Goal: Task Accomplishment & Management: Complete application form

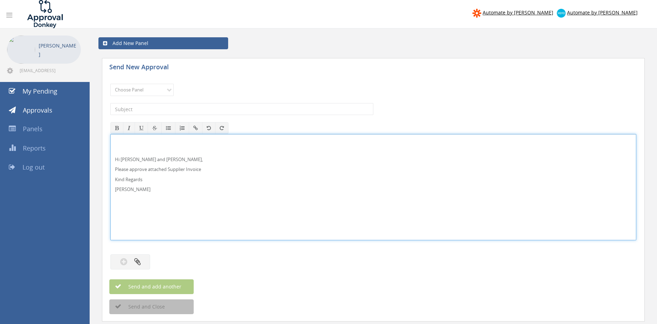
drag, startPoint x: 138, startPoint y: 160, endPoint x: 147, endPoint y: 149, distance: 15.0
click at [137, 160] on p "Hi Maddie and Ben," at bounding box center [373, 159] width 517 height 7
drag, startPoint x: 128, startPoint y: 185, endPoint x: 113, endPoint y: 153, distance: 35.2
drag, startPoint x: 110, startPoint y: 176, endPoint x: 117, endPoint y: 160, distance: 18.1
click at [110, 156] on div "Hi Paul and Ben, Please approve attached Supplier Invoice Kind Regards Pam Walk…" at bounding box center [373, 187] width 526 height 106
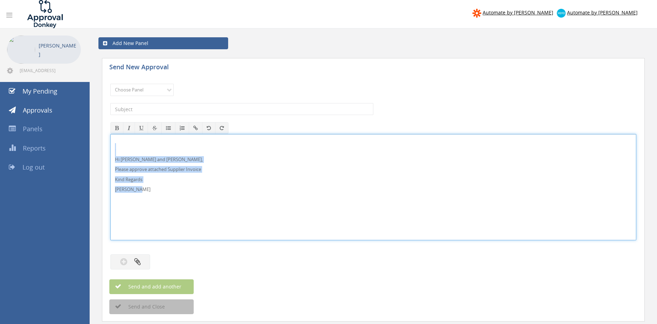
copy div "Hi Paul and Ben, Please approve attached Supplier Invoice Kind Regards Pam Walk…"
click at [160, 89] on select "Choose Panel Alarm Credits RG - 3 NZ Utilities Cable and SAI Global NZ Alarms-1…" at bounding box center [141, 90] width 63 height 12
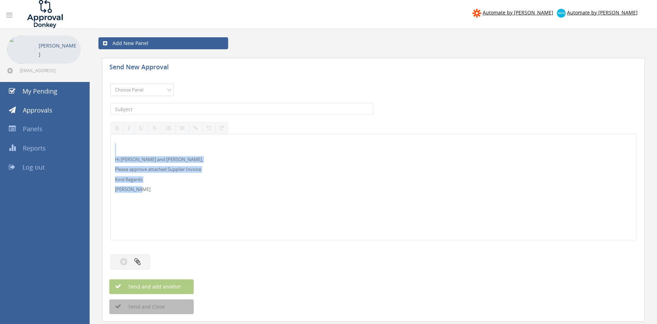
select select "9744"
click option "Flamestop Utilities" at bounding box center [0, 0] width 0 height 0
click at [172, 110] on input "text" at bounding box center [241, 109] width 263 height 12
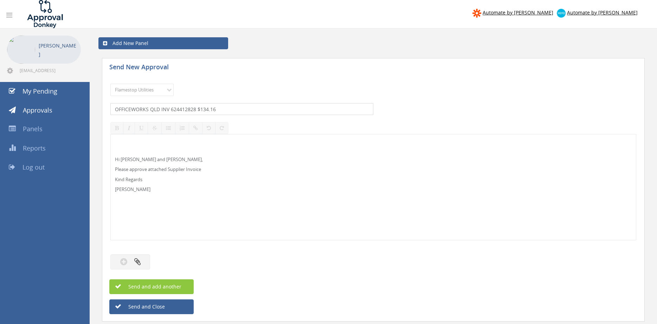
type input "OFFICEWORKS QLD INV 624412828 $134.16"
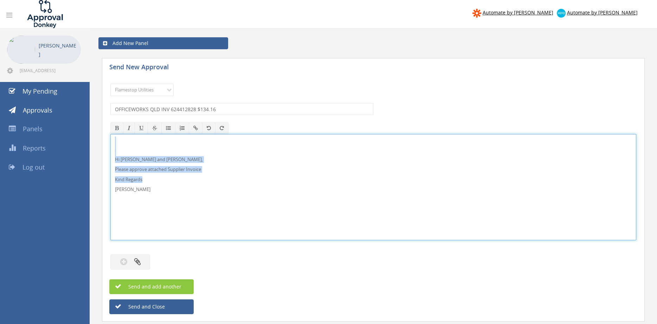
drag, startPoint x: 147, startPoint y: 195, endPoint x: 105, endPoint y: 144, distance: 66.5
click at [110, 137] on div "Hi Paul and Ben, Please approve attached Supplier Invoice Kind Regards Pam Walk…" at bounding box center [373, 187] width 526 height 106
copy div "Hi Paul and Ben, Please approve attached Supplier Invoice Kind Regards"
click at [141, 258] on button "button" at bounding box center [130, 261] width 40 height 15
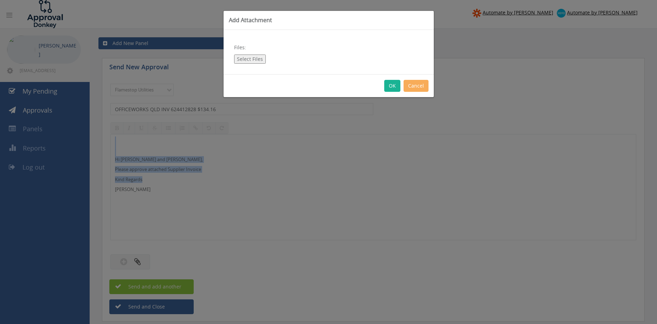
click at [257, 57] on button "Select Files" at bounding box center [250, 58] width 32 height 9
type input "C:\fakepath\Officeworks QLD Invoice 624412828 14.10.25.pdf"
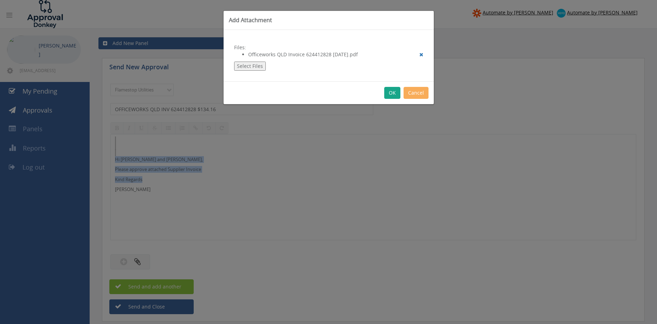
click at [392, 90] on button "OK" at bounding box center [392, 93] width 16 height 12
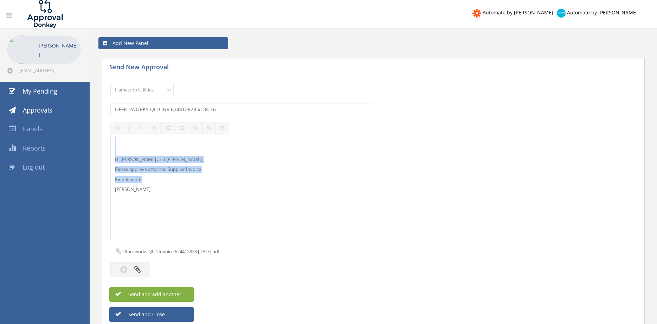
click at [183, 289] on button "Send and add another" at bounding box center [151, 294] width 84 height 15
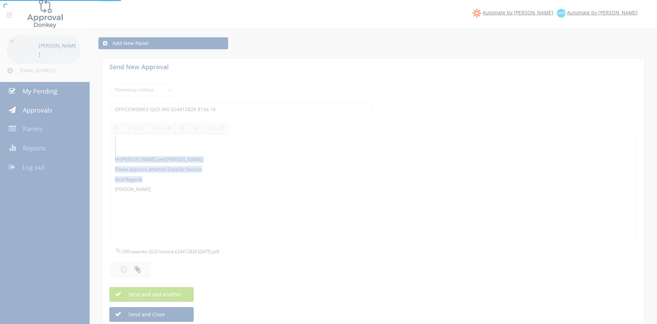
select select
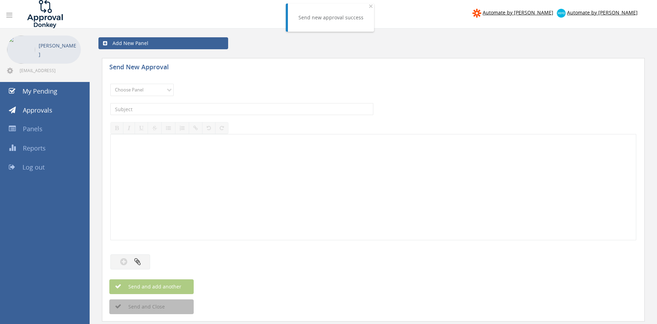
click at [138, 83] on div "Choose Panel Alarm Credits RG - 3 NZ Utilities Cable and SAI Global NZ Alarms-1…" at bounding box center [373, 89] width 526 height 19
click at [110, 84] on select "Choose Panel Alarm Credits RG - 3 NZ Utilities Cable and SAI Global NZ Alarms-1…" at bounding box center [141, 90] width 63 height 12
select select "9744"
click option "Flamestop Utilities" at bounding box center [0, 0] width 0 height 0
click at [187, 110] on input "text" at bounding box center [241, 109] width 263 height 12
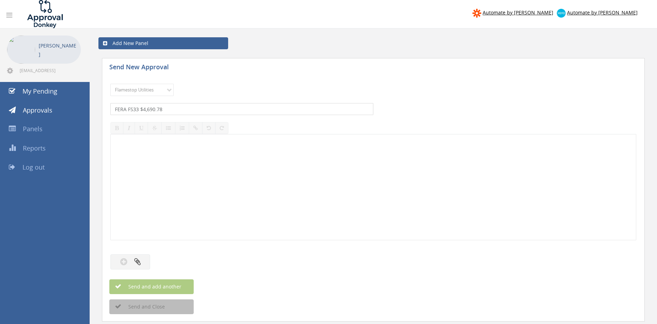
type input "FERA FS33 $4,690.78"
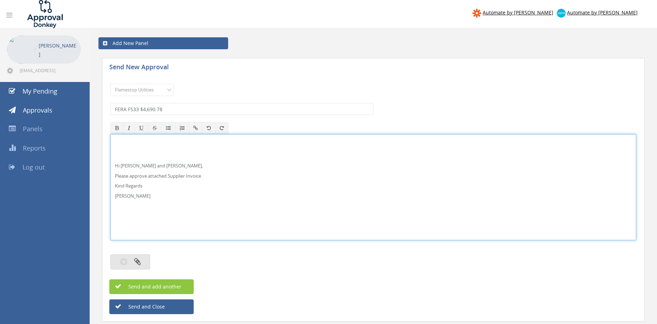
click at [135, 260] on icon "button" at bounding box center [137, 261] width 6 height 8
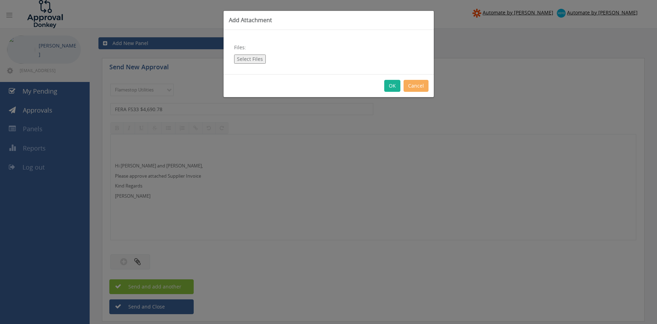
click at [253, 58] on button "Select Files" at bounding box center [250, 58] width 32 height 9
type input "C:\fakepath\FERA_FS33 15.10.25.pdf"
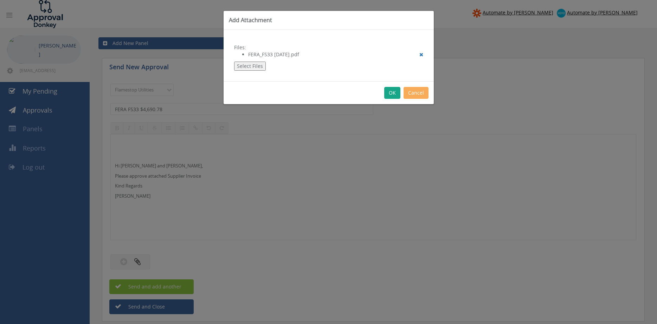
click at [391, 94] on button "OK" at bounding box center [392, 93] width 16 height 12
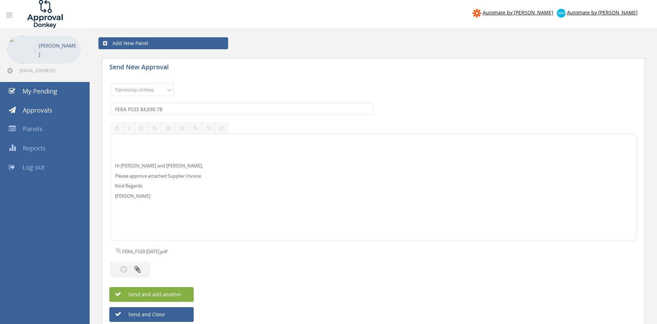
click at [176, 294] on span "Send and add another" at bounding box center [147, 294] width 68 height 7
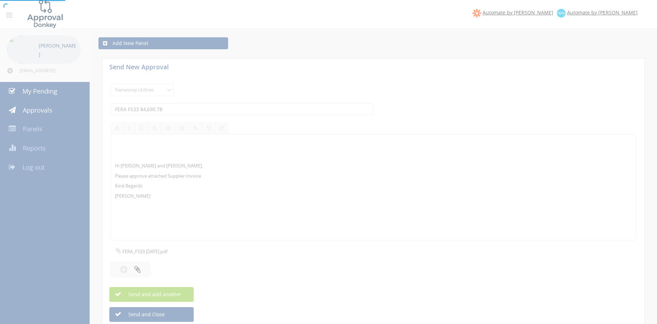
select select
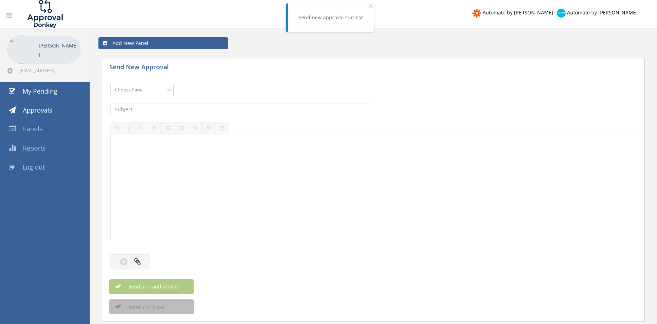
click at [110, 84] on select "Choose Panel Alarm Credits RG - 3 NZ Utilities Cable and SAI Global NZ Alarms-1…" at bounding box center [141, 90] width 63 height 12
select select "9744"
click option "Flamestop Utilities" at bounding box center [0, 0] width 0 height 0
click at [190, 107] on input "text" at bounding box center [241, 109] width 263 height 12
type input "E"
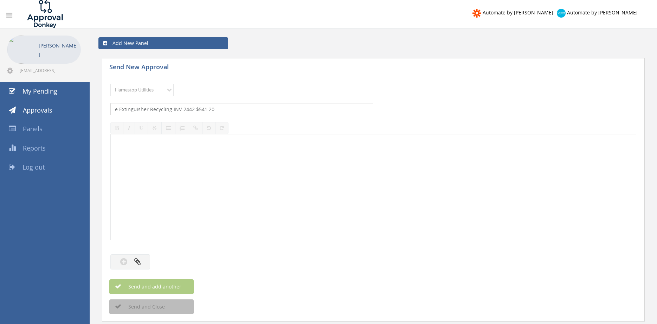
type input "e Extinguisher Recycling INV-2442 $541.20"
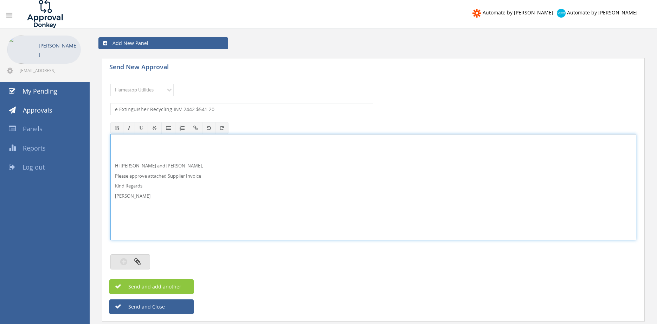
click at [142, 261] on button "button" at bounding box center [130, 261] width 40 height 15
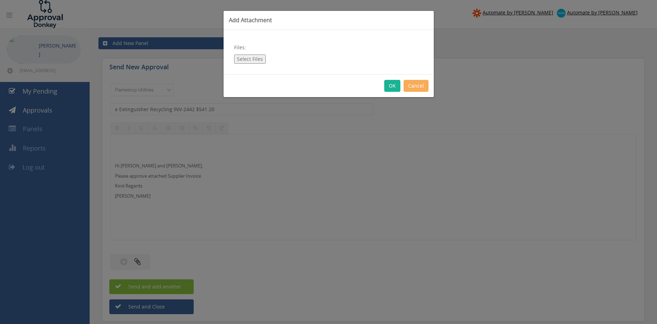
click at [254, 60] on button "Select Files" at bounding box center [250, 58] width 32 height 9
type input "C:\fakepath\e Extinguisher Recycling INV-2442 15.10.25.pdf"
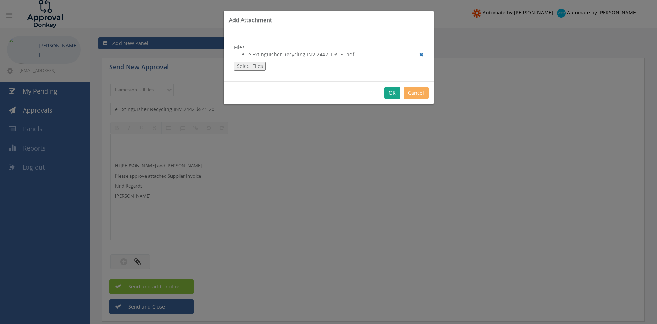
click at [390, 92] on button "OK" at bounding box center [392, 93] width 16 height 12
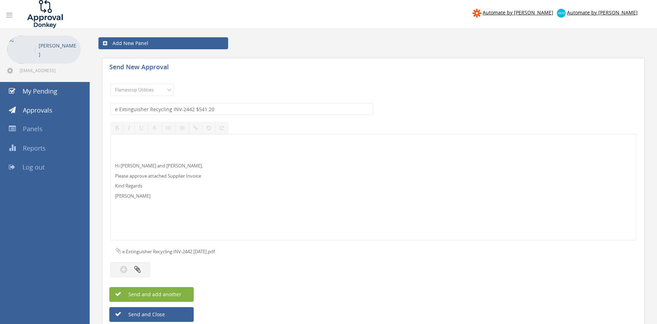
click at [181, 295] on span "Send and add another" at bounding box center [147, 294] width 68 height 7
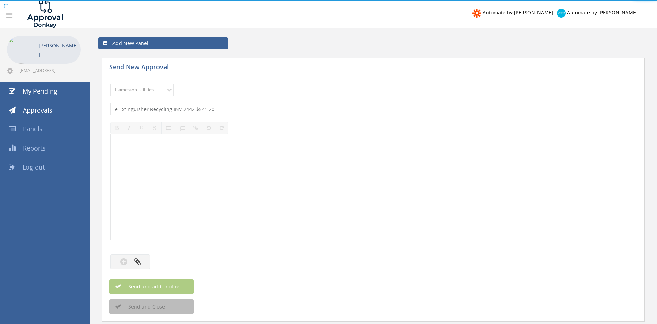
select select
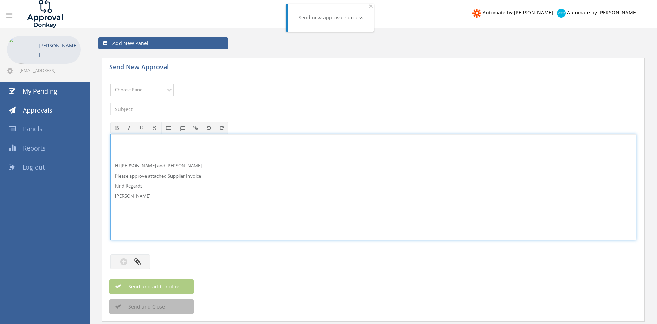
click at [110, 84] on select "Choose Panel Alarm Credits RG - 3 NZ Utilities Cable and SAI Global NZ Alarms-1…" at bounding box center [141, 90] width 63 height 12
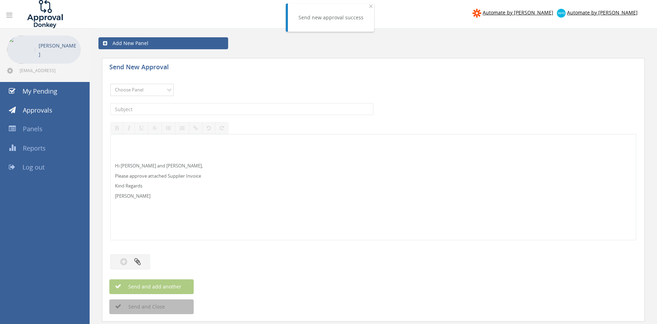
select select "9744"
click option "Flamestop Utilities" at bounding box center [0, 0] width 0 height 0
click at [183, 112] on input "text" at bounding box center [241, 109] width 263 height 12
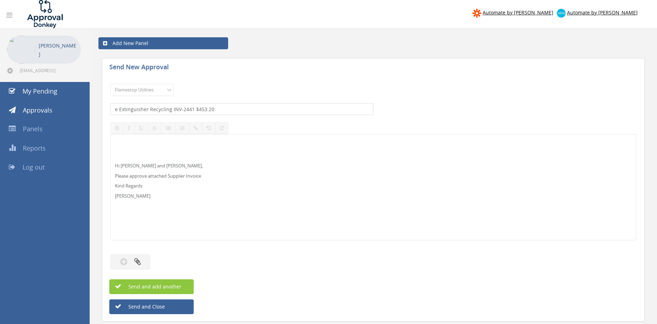
type input "e Extinguisher Recycling INV-2441 $453.20"
click at [152, 259] on div at bounding box center [132, 261] width 45 height 15
click at [143, 261] on button "button" at bounding box center [130, 261] width 40 height 15
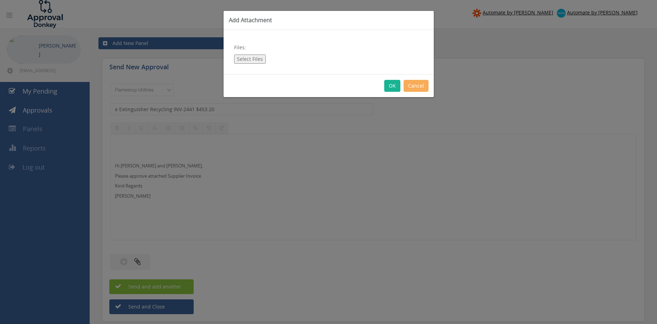
click at [258, 56] on button "Select Files" at bounding box center [250, 58] width 32 height 9
type input "C:\fakepath\e Extinguisher Recycling INV-2441 15.10.25.pdf"
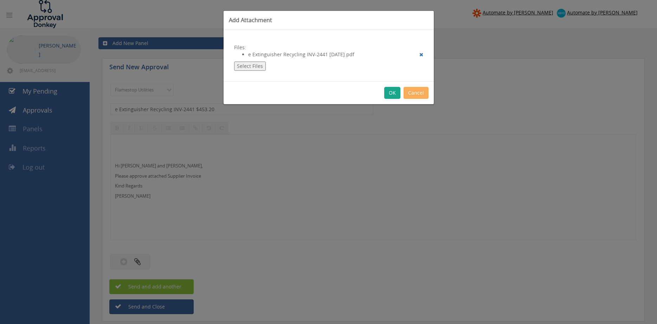
click at [390, 90] on button "OK" at bounding box center [392, 93] width 16 height 12
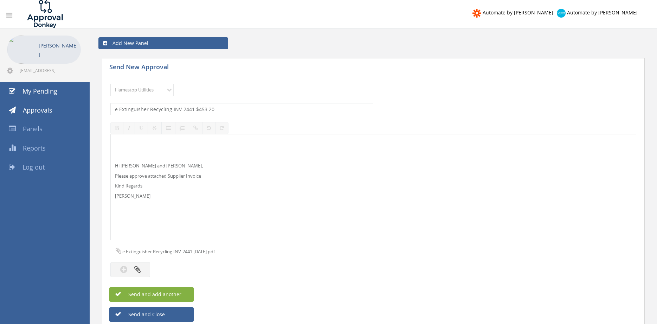
click at [180, 294] on span "Send and add another" at bounding box center [147, 294] width 68 height 7
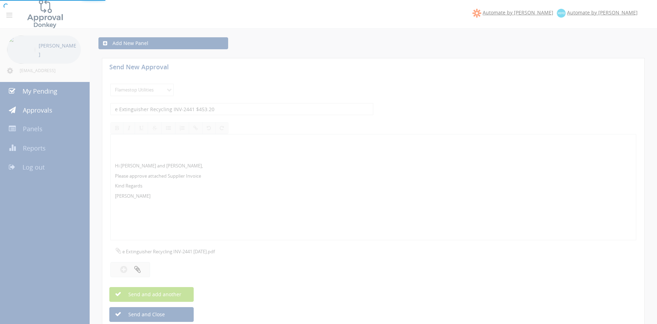
select select
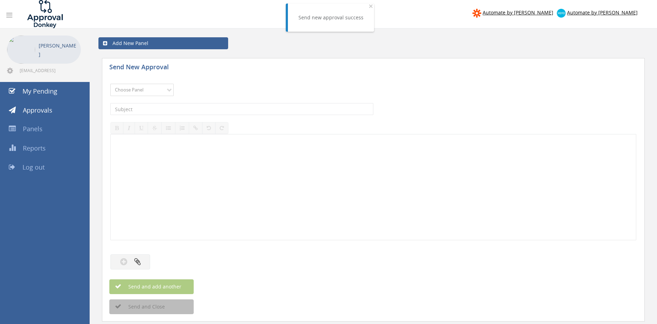
click at [110, 84] on select "Choose Panel Alarm Credits RG - 3 NZ Utilities Cable and SAI Global NZ Alarms-1…" at bounding box center [141, 90] width 63 height 12
select select "9744"
click option "Flamestop Utilities" at bounding box center [0, 0] width 0 height 0
click at [190, 109] on input "text" at bounding box center [241, 109] width 263 height 12
type input "e Extinguisher INV-2440 $599.50"
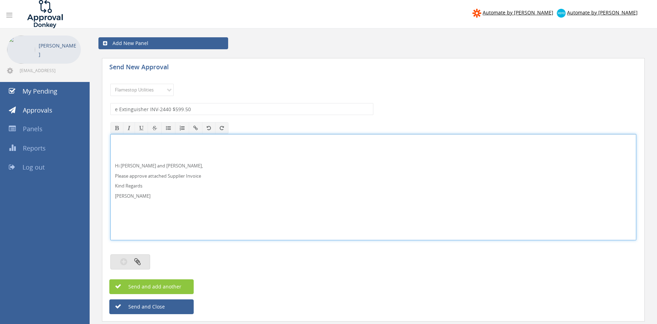
click at [142, 257] on button "button" at bounding box center [130, 261] width 40 height 15
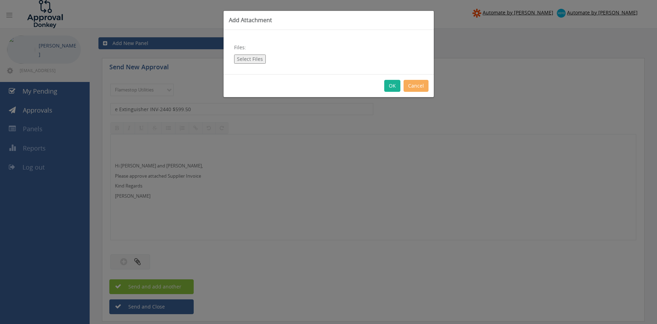
click at [250, 54] on div "Files: Select Files" at bounding box center [329, 52] width 210 height 44
click at [242, 58] on button "Select Files" at bounding box center [250, 58] width 32 height 9
type input "C:\fakepath\e Extinguihser recycling INV-2440 15.10.25.pdf"
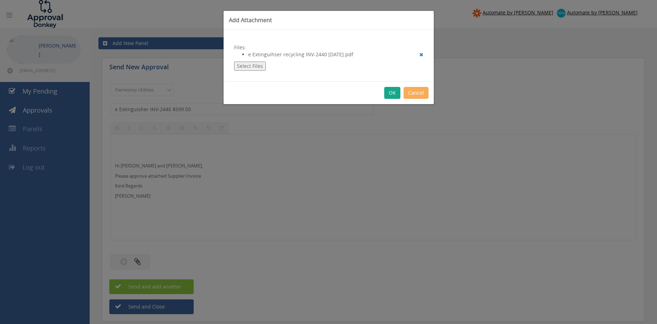
click at [393, 90] on button "OK" at bounding box center [392, 93] width 16 height 12
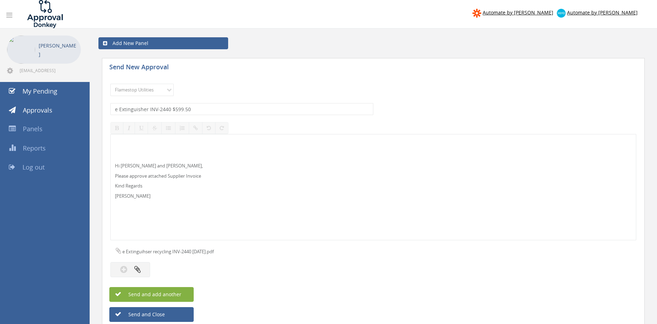
click at [183, 292] on button "Send and add another" at bounding box center [151, 294] width 84 height 15
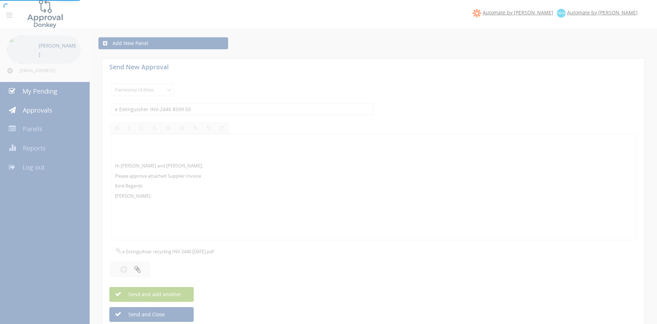
select select
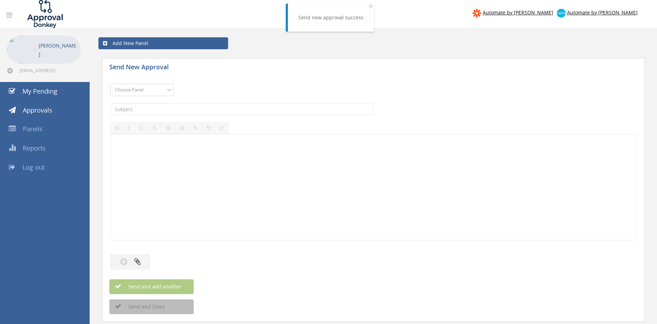
select select "9744"
click option "Flamestop Utilities" at bounding box center [0, 0] width 0 height 0
click at [188, 109] on input "text" at bounding box center [241, 109] width 263 height 12
type input "c"
type input "CCG INV 5529 $165.00"
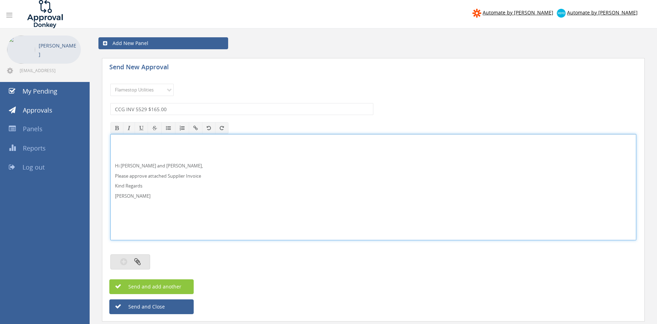
click at [139, 259] on icon "button" at bounding box center [137, 261] width 6 height 8
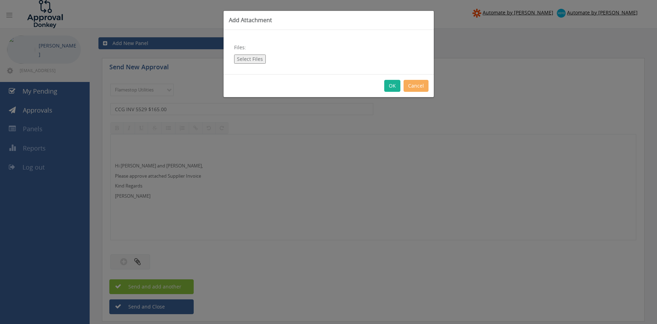
click at [254, 59] on button "Select Files" at bounding box center [250, 58] width 32 height 9
type input "C:\fakepath\CCG INV-5529 15.10.25.pdf"
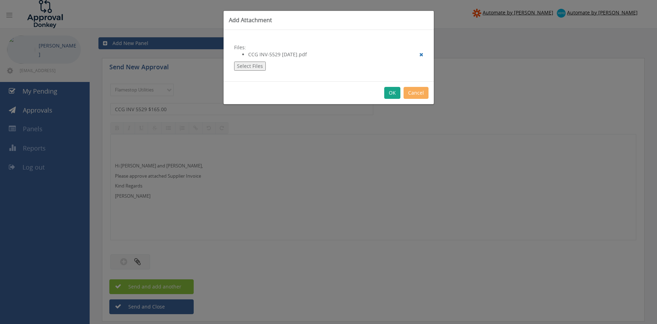
click at [391, 95] on button "OK" at bounding box center [392, 93] width 16 height 12
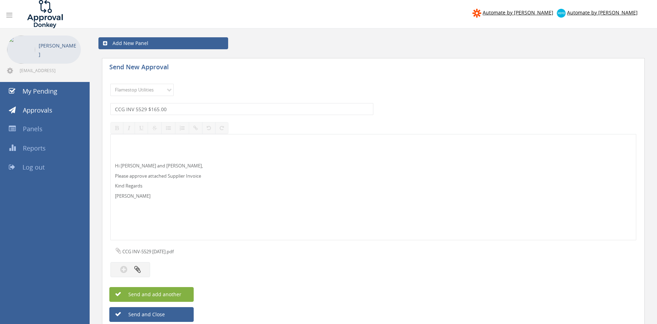
click at [181, 292] on span "Send and add another" at bounding box center [147, 294] width 68 height 7
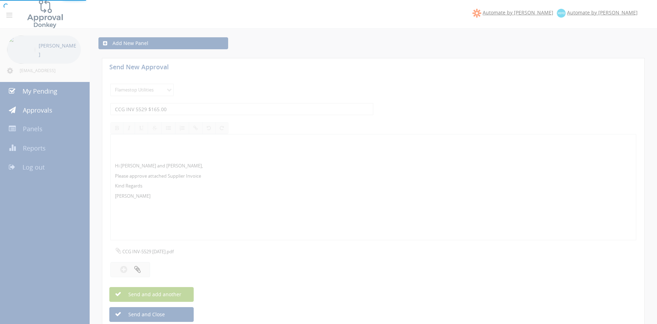
select select
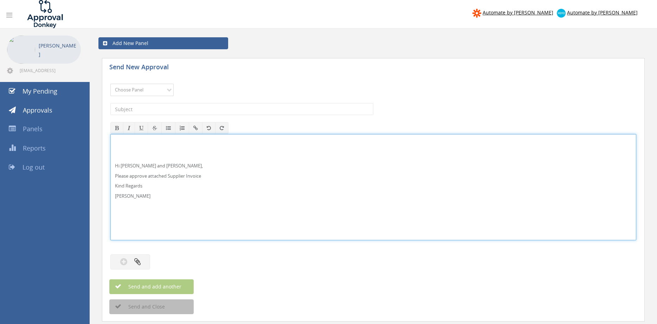
click at [110, 84] on select "Choose Panel Alarm Credits RG - 3 NZ Utilities Cable and SAI Global NZ Alarms-1…" at bounding box center [141, 90] width 63 height 12
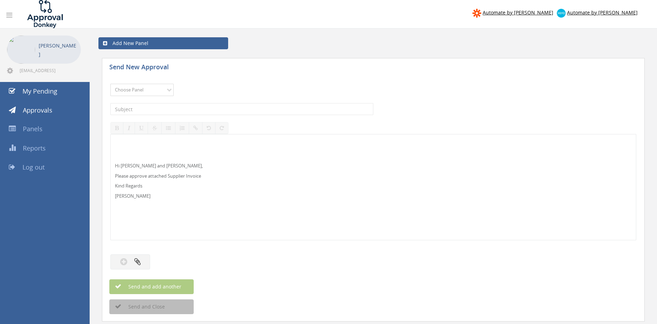
select select "13141"
click option "NZ Utilities" at bounding box center [0, 0] width 0 height 0
click at [153, 103] on input "text" at bounding box center [241, 109] width 263 height 12
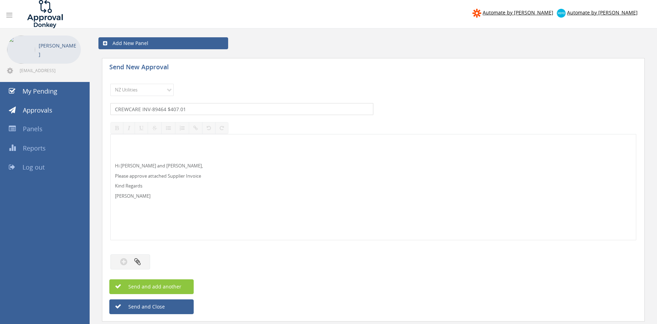
type input "CREWCARE INV-89464 $407.01"
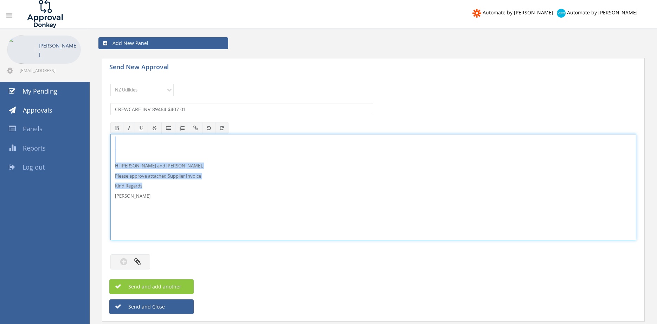
drag, startPoint x: 156, startPoint y: 201, endPoint x: 95, endPoint y: 137, distance: 89.2
click at [110, 137] on div "Hi Paul and Ben, Please approve attached Supplier Invoice Kind Regards Pam Walk…" at bounding box center [373, 187] width 526 height 106
copy div "Hi Paul and Ben, Please approve attached Supplier Invoice Kind Regards"
click at [145, 264] on button "button" at bounding box center [130, 261] width 40 height 15
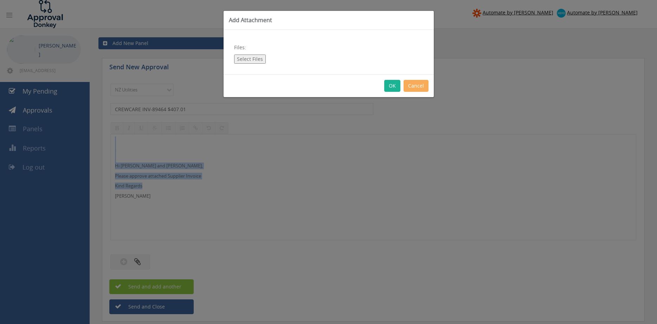
click at [259, 55] on button "Select Files" at bounding box center [250, 58] width 32 height 9
type input "C:\fakepath\CREWCARE INV-89464 15.10.25.pdf"
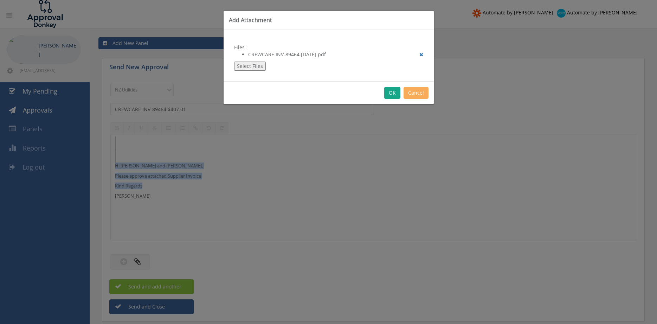
click at [394, 93] on button "OK" at bounding box center [392, 93] width 16 height 12
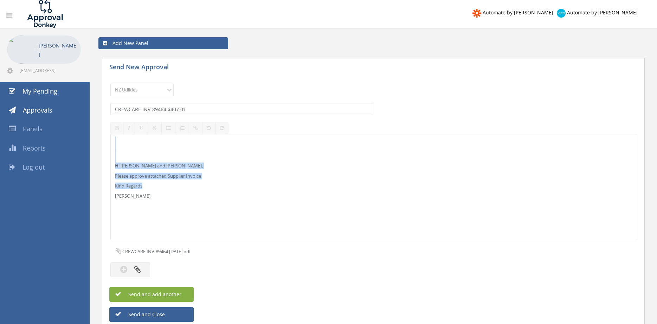
click at [179, 293] on span "Send and add another" at bounding box center [147, 294] width 68 height 7
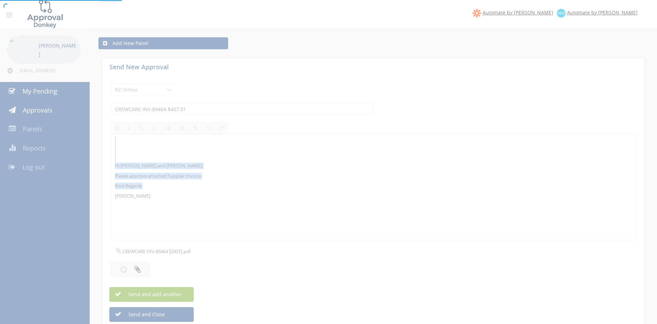
select select
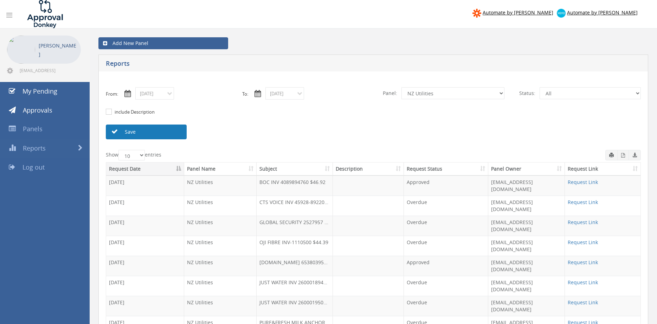
click at [163, 132] on link "Save" at bounding box center [146, 131] width 81 height 15
click at [401, 87] on select "All Alarm Credits RG - 3 NZ Utilities Cable and SAI Global NZ Alarms-1 NZ FX Pa…" at bounding box center [452, 93] width 103 height 12
select select "number:13144"
click option "Alarm Credits RG - 3" at bounding box center [0, 0] width 0 height 0
click at [179, 133] on link "Save" at bounding box center [146, 131] width 81 height 15
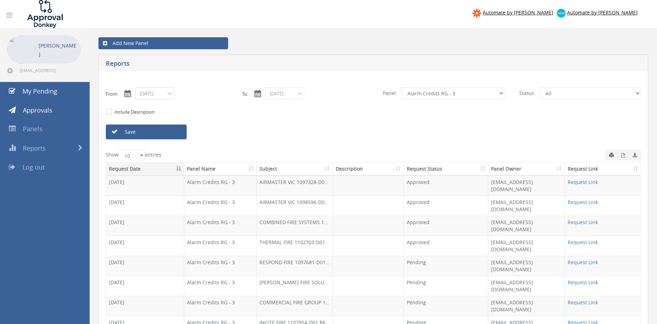
click at [158, 95] on input "10/01/2025" at bounding box center [154, 93] width 39 height 12
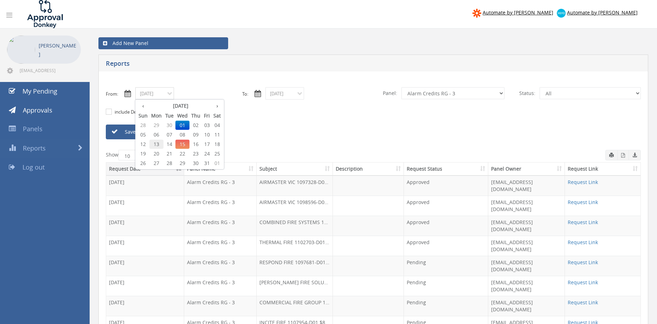
click at [158, 144] on span "13" at bounding box center [156, 144] width 14 height 9
type input "10/13/2025"
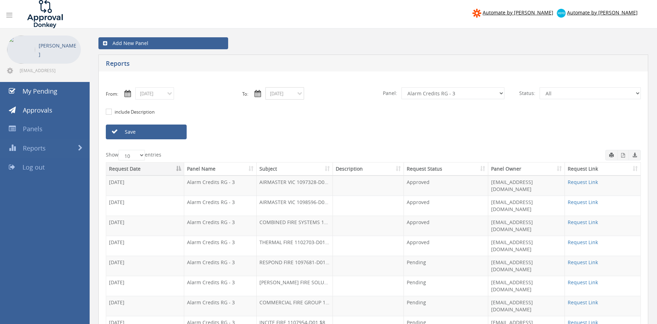
click at [274, 95] on input "10/09/2025" at bounding box center [284, 93] width 39 height 12
click at [289, 146] on span "13" at bounding box center [286, 144] width 14 height 9
type input "10/13/2025"
click at [401, 87] on select "All Alarm Credits RG - 3 NZ Utilities Cable and SAI Global NZ Alarms-1 NZ FX Pa…" at bounding box center [452, 93] width 103 height 12
select select "number:9680"
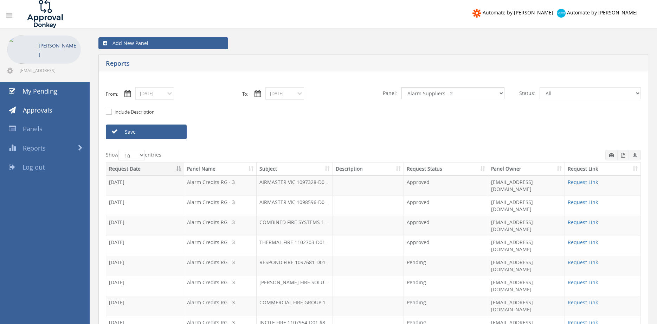
click option "Alarm Suppliers - 2" at bounding box center [0, 0] width 0 height 0
click at [171, 129] on link "Save" at bounding box center [146, 131] width 81 height 15
click at [46, 112] on span "Approvals" at bounding box center [38, 110] width 30 height 8
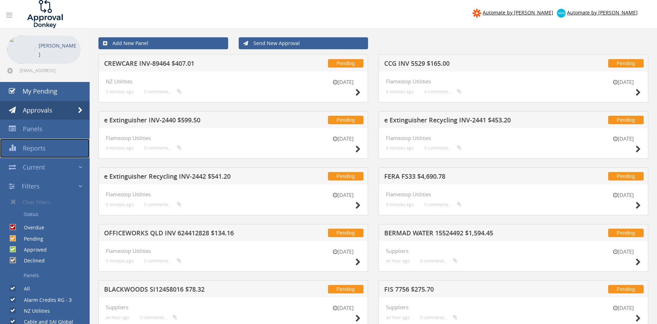
click at [43, 148] on span "Reports" at bounding box center [34, 148] width 23 height 8
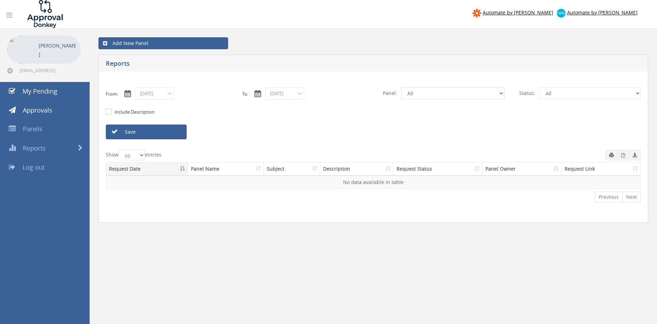
click at [401, 87] on select "All Alarm Credits RG - 3 NZ Utilities Cable and SAI Global NZ Alarms-1 NZ FX Pa…" at bounding box center [452, 93] width 103 height 12
click option "Alarm Credits RG - 2" at bounding box center [0, 0] width 0 height 0
click at [401, 87] on select "All Alarm Credits RG - 3 NZ Utilities Cable and SAI Global NZ Alarms-1 NZ FX Pa…" at bounding box center [452, 93] width 103 height 12
select select "number:13144"
click option "Alarm Credits RG - 3" at bounding box center [0, 0] width 0 height 0
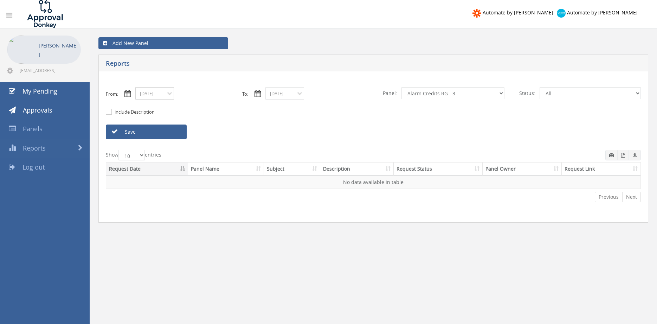
click at [159, 95] on input "10/15/2025" at bounding box center [154, 93] width 39 height 12
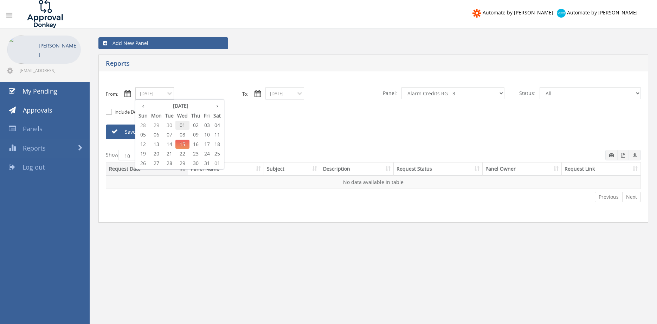
click at [183, 125] on span "01" at bounding box center [182, 125] width 14 height 9
type input "10/01/2025"
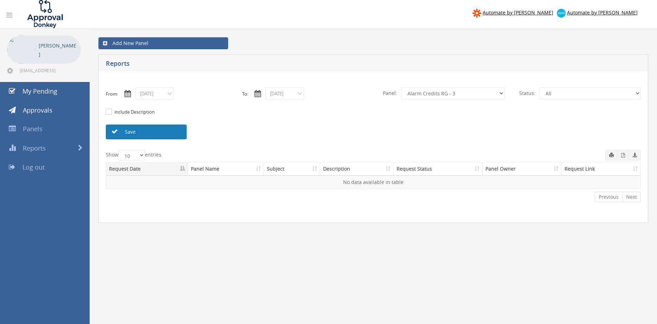
click at [167, 133] on link "Save" at bounding box center [146, 131] width 81 height 15
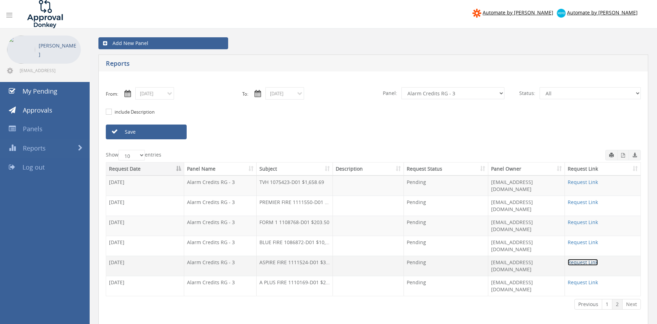
click at [582, 259] on link "Request Link" at bounding box center [583, 262] width 30 height 7
click at [157, 130] on link "Save" at bounding box center [146, 131] width 81 height 15
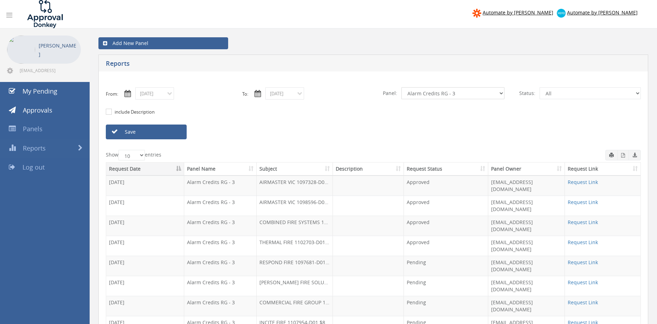
click at [401, 87] on select "All Alarm Credits RG - 3 NZ Utilities Cable and SAI Global NZ Alarms-1 NZ FX Pa…" at bounding box center [452, 93] width 103 height 12
select select "number:9744"
click option "Flamestop Utilities" at bounding box center [0, 0] width 0 height 0
click at [168, 132] on link "Save" at bounding box center [146, 131] width 81 height 15
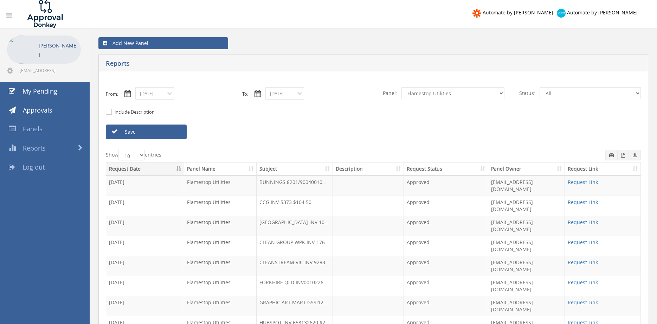
click at [263, 169] on th "Subject" at bounding box center [295, 168] width 76 height 13
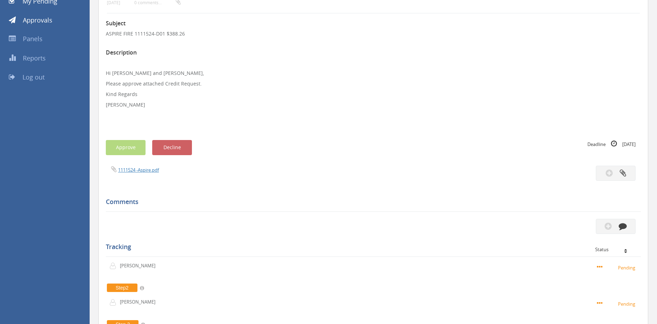
scroll to position [100, 0]
